Goal: Task Accomplishment & Management: Use online tool/utility

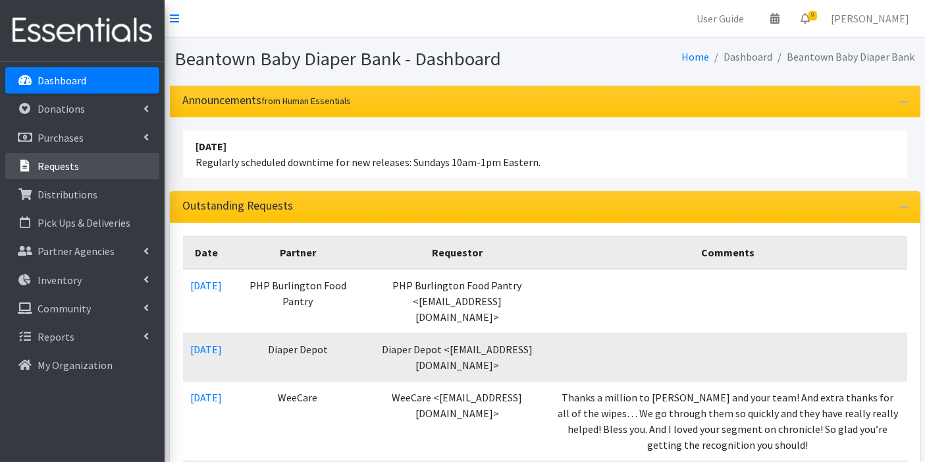
click at [59, 167] on p "Requests" at bounding box center [58, 165] width 41 height 13
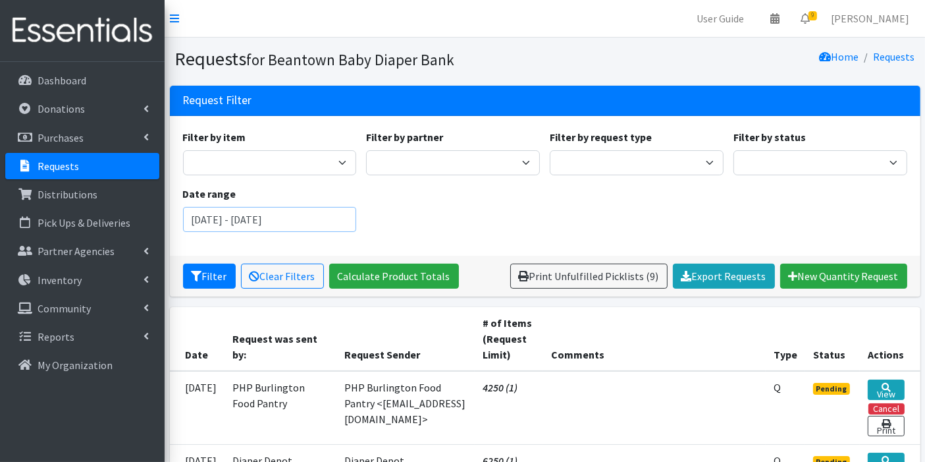
click at [232, 219] on input "[DATE] - [DATE]" at bounding box center [270, 219] width 174 height 25
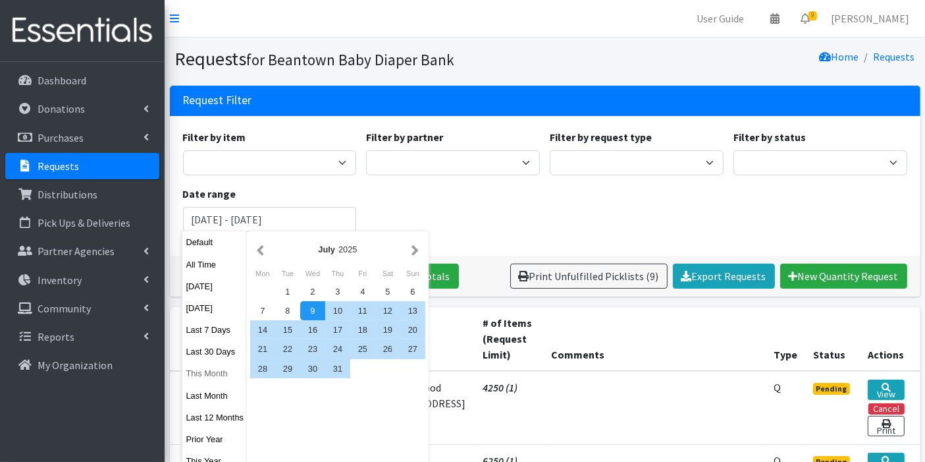
click at [208, 371] on button "This Month" at bounding box center [214, 372] width 65 height 19
type input "[DATE] - [DATE]"
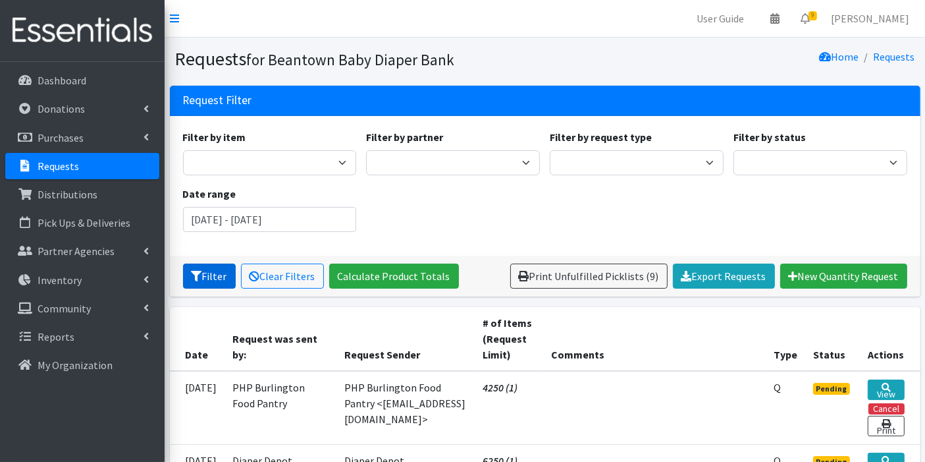
click at [213, 281] on button "Filter" at bounding box center [209, 275] width 53 height 25
click at [214, 277] on button "Filter" at bounding box center [209, 275] width 53 height 25
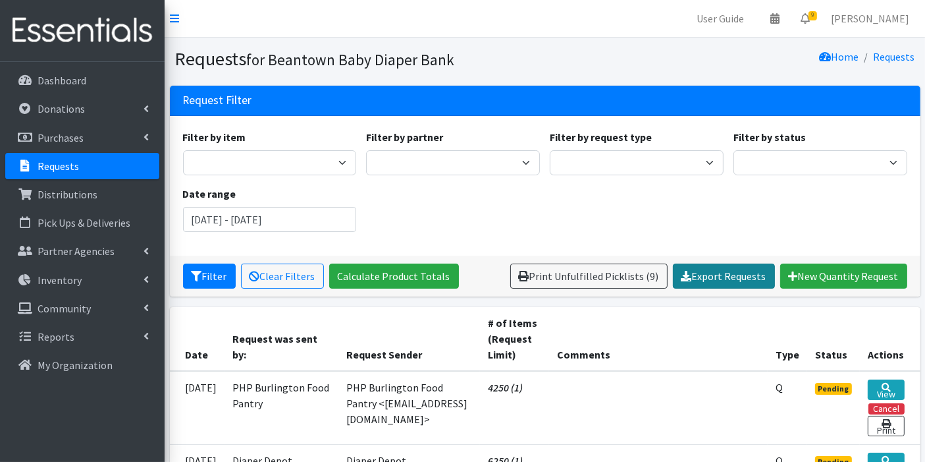
click at [722, 275] on link "Export Requests" at bounding box center [724, 275] width 102 height 25
